Goal: Information Seeking & Learning: Learn about a topic

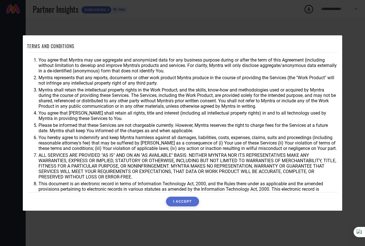
click at [180, 203] on button "I ACCEPT" at bounding box center [182, 202] width 33 height 10
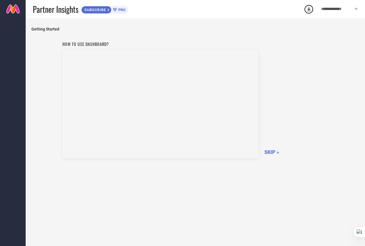
click at [267, 153] on span "SKIP »" at bounding box center [271, 152] width 15 height 6
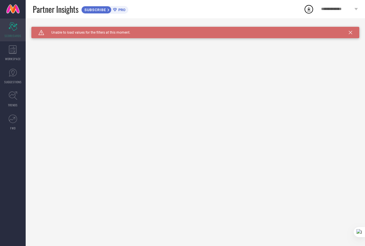
click at [15, 36] on span "SCORECARDS" at bounding box center [13, 36] width 17 height 4
click at [13, 58] on span "WORKSPACE" at bounding box center [13, 59] width 16 height 4
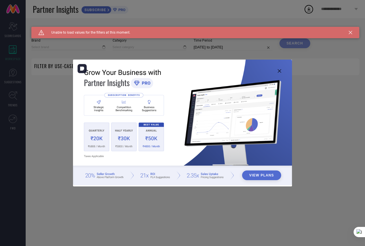
type input "1 STOP FASHION"
type input "All"
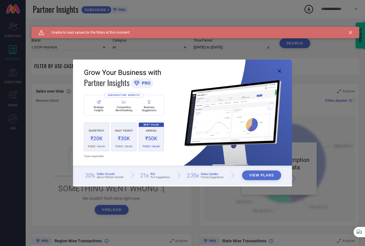
click at [145, 210] on div "View Plans" at bounding box center [182, 123] width 365 height 246
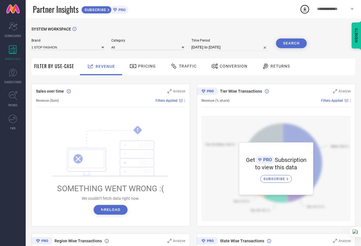
click at [136, 68] on div at bounding box center [134, 66] width 9 height 7
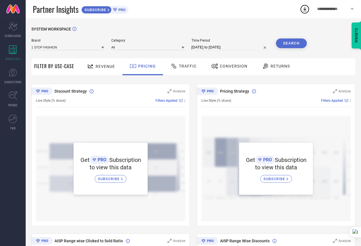
click at [186, 67] on span "Traffic" at bounding box center [188, 66] width 18 height 5
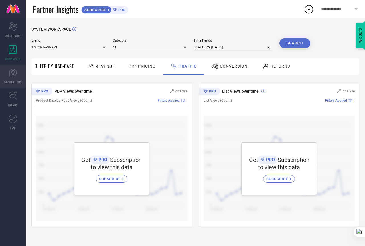
click at [17, 74] on link "SUGGESTIONS" at bounding box center [13, 76] width 26 height 23
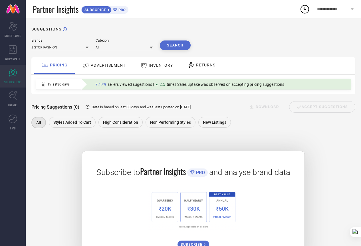
click at [96, 62] on div "ADVERTISEMENT" at bounding box center [104, 65] width 46 height 10
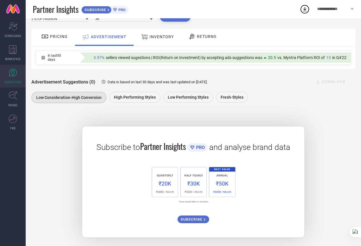
click at [142, 39] on icon at bounding box center [144, 36] width 7 height 7
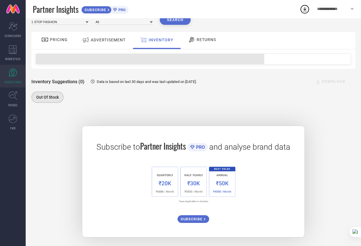
click at [197, 38] on span "RETURNS" at bounding box center [206, 39] width 19 height 5
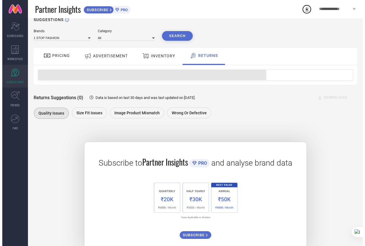
scroll to position [0, 0]
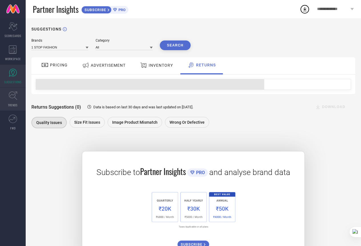
click at [11, 97] on icon at bounding box center [13, 95] width 9 height 9
